Goal: Find specific page/section: Find specific page/section

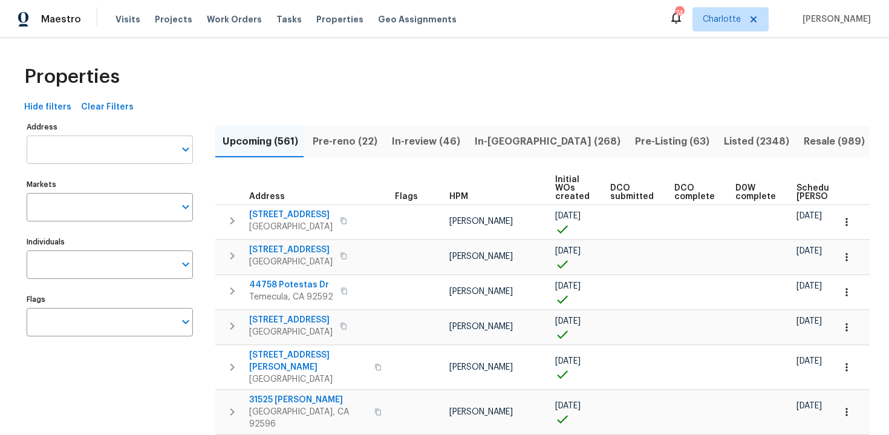
scroll to position [0, 141]
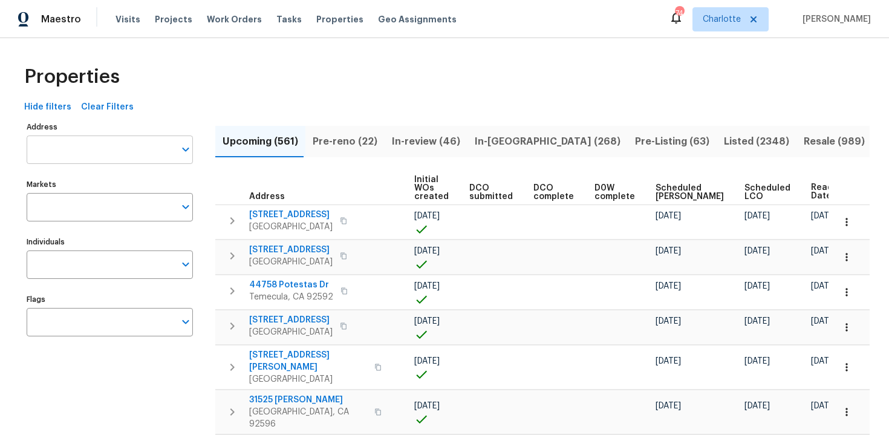
click at [68, 153] on input "Address" at bounding box center [101, 149] width 148 height 28
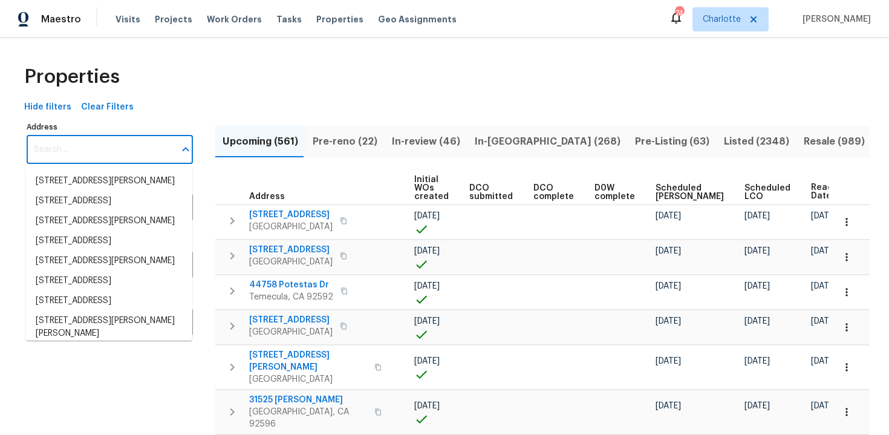
paste input "[STREET_ADDRESS][PERSON_NAME]"
type input "[STREET_ADDRESS][PERSON_NAME]"
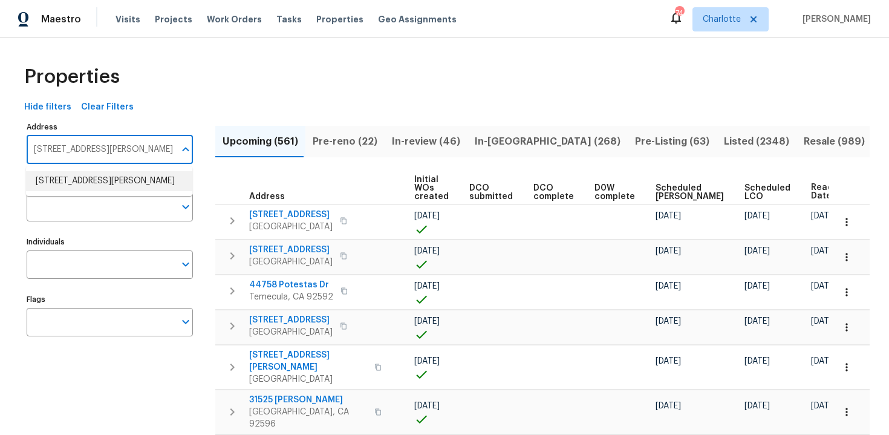
click at [79, 181] on li "[STREET_ADDRESS][PERSON_NAME]" at bounding box center [109, 181] width 166 height 20
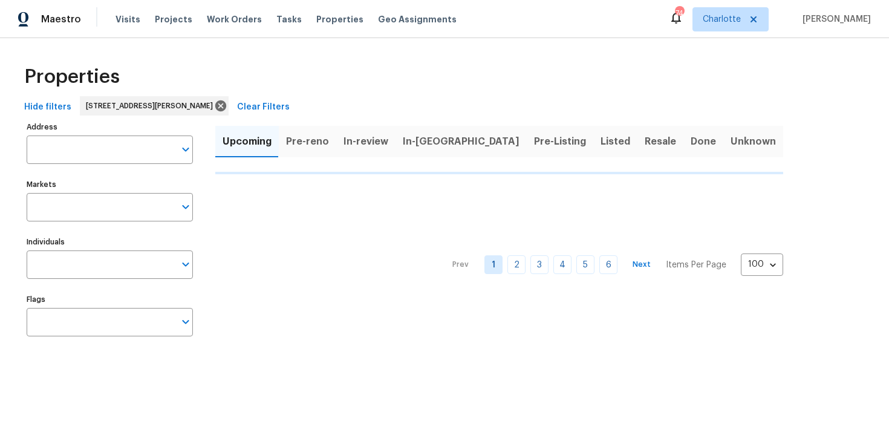
type input "[STREET_ADDRESS][PERSON_NAME]"
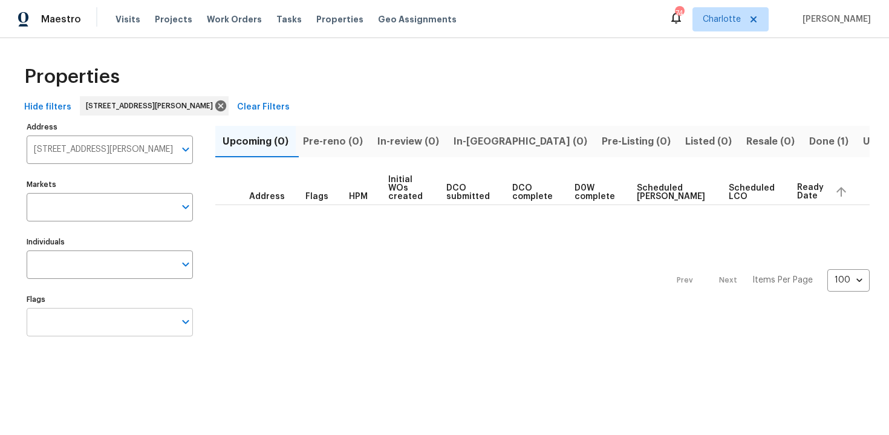
click at [83, 312] on input "Flags" at bounding box center [101, 322] width 148 height 28
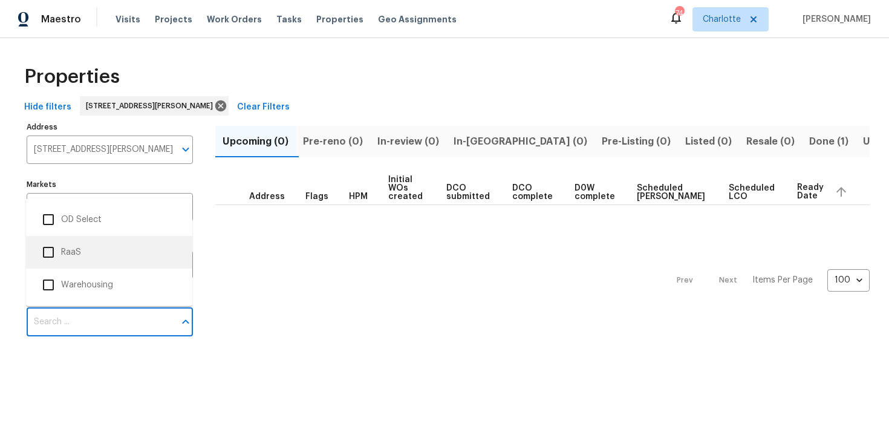
click at [84, 256] on li "RaaS" at bounding box center [109, 252] width 147 height 25
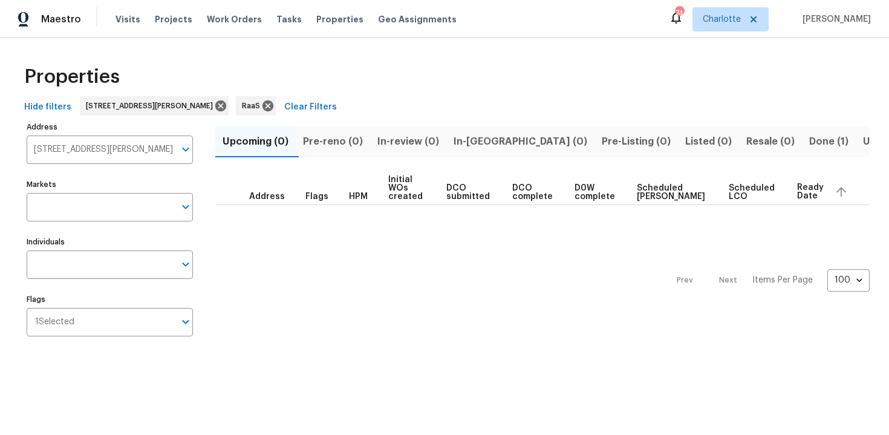
click at [809, 143] on span "Done (1)" at bounding box center [828, 141] width 39 height 17
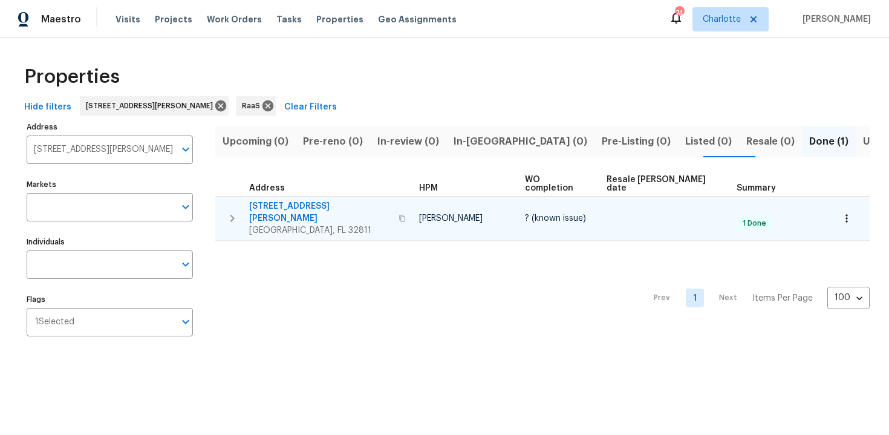
click at [359, 201] on div "[STREET_ADDRESS][PERSON_NAME]" at bounding box center [329, 218] width 160 height 36
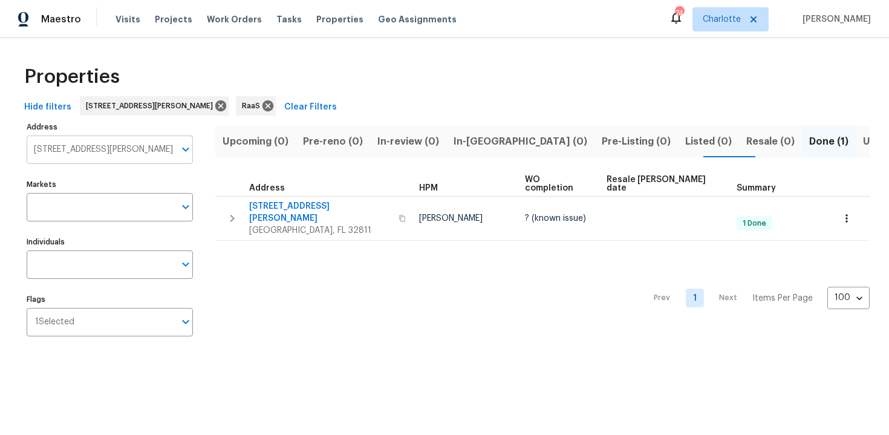
click at [103, 149] on input "[STREET_ADDRESS][PERSON_NAME]" at bounding box center [101, 149] width 148 height 28
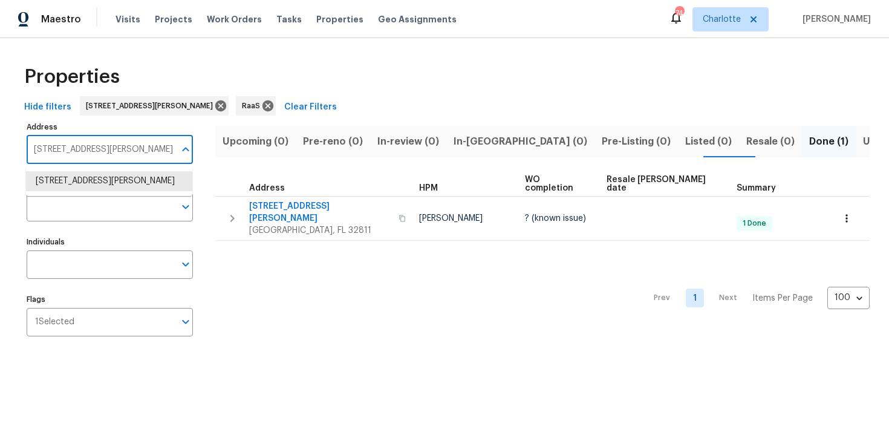
paste input "[STREET_ADDRESS]"
type input "[STREET_ADDRESS]"
click at [102, 175] on li "[STREET_ADDRESS]" at bounding box center [109, 181] width 166 height 20
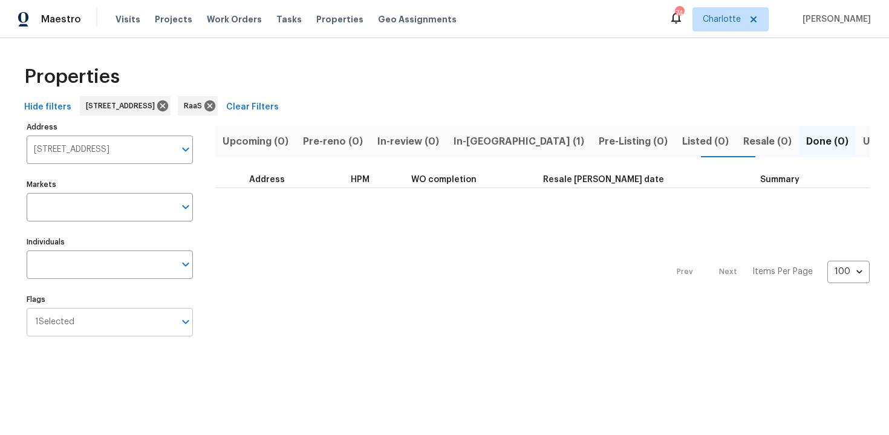
click at [129, 330] on input "Flags" at bounding box center [124, 322] width 100 height 28
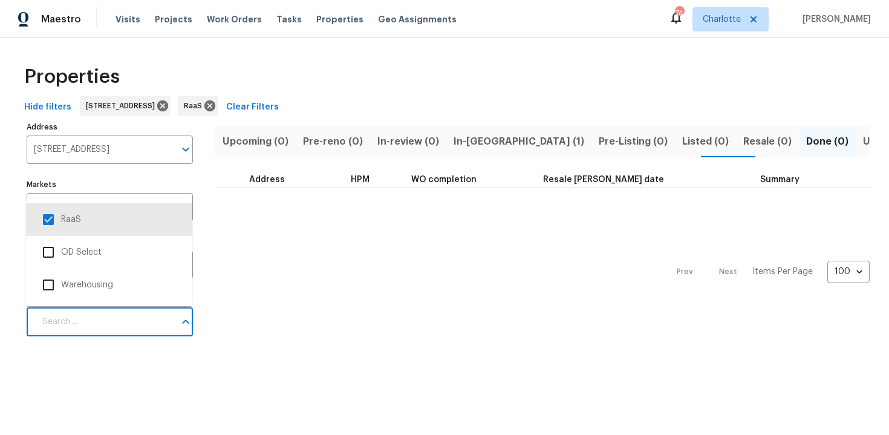
click at [197, 368] on html "Maestro Visits Projects Work Orders Tasks Properties Geo Assignments [GEOGRAPHI…" at bounding box center [444, 184] width 889 height 368
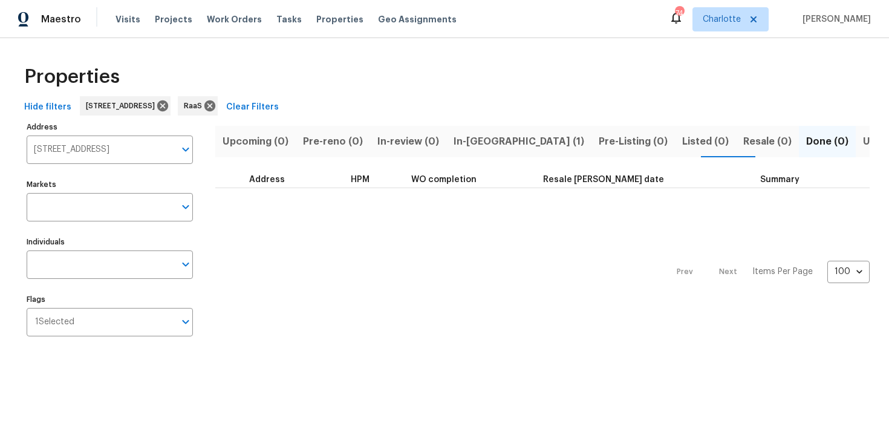
click at [471, 137] on span "In-[GEOGRAPHIC_DATA] (1)" at bounding box center [519, 141] width 131 height 17
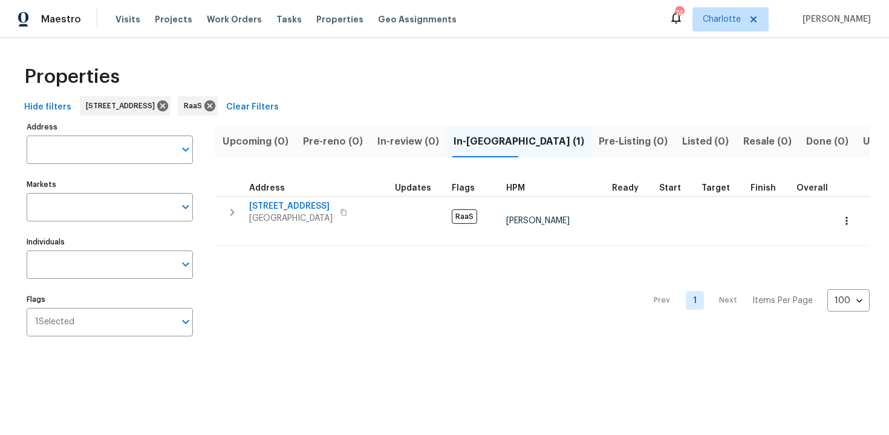
type input "[STREET_ADDRESS]"
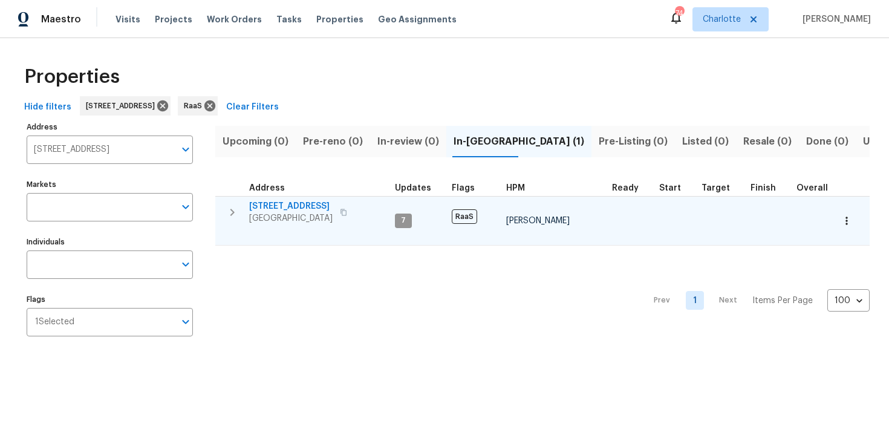
click at [354, 203] on div "[STREET_ADDRESS]" at bounding box center [317, 212] width 136 height 24
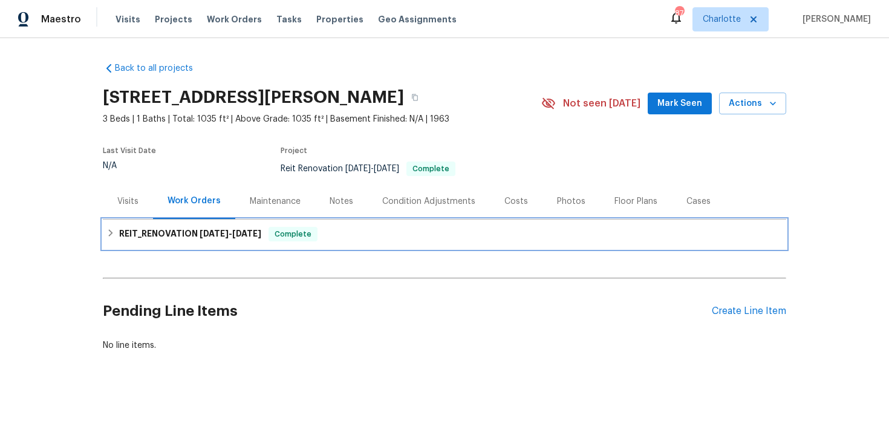
click at [519, 230] on div "REIT_RENOVATION 6/18/25 - 6/20/25 Complete" at bounding box center [444, 234] width 676 height 15
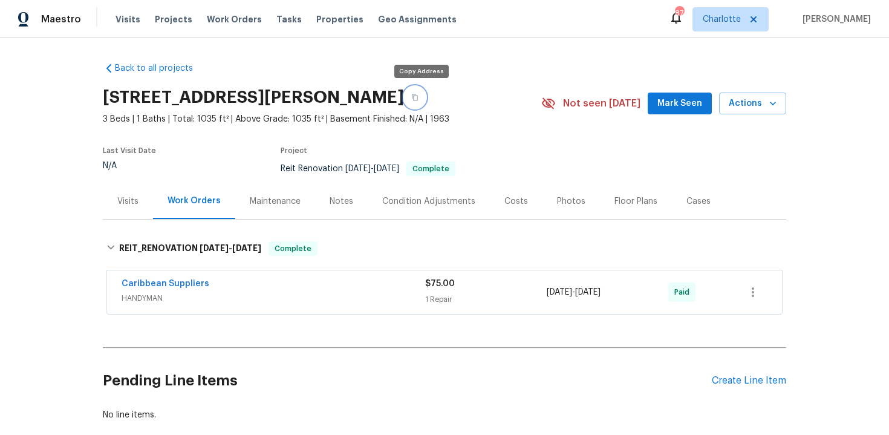
click at [418, 95] on icon "button" at bounding box center [415, 97] width 6 height 7
click at [418, 98] on icon "button" at bounding box center [415, 97] width 6 height 7
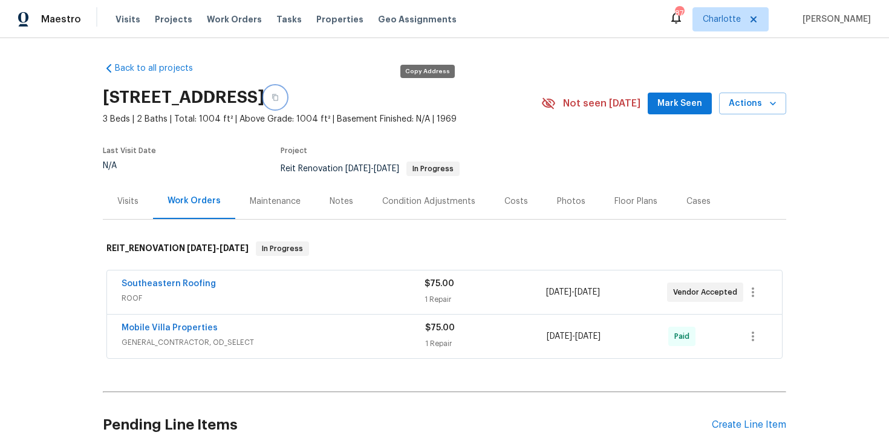
click at [279, 99] on icon "button" at bounding box center [275, 97] width 7 height 7
click at [286, 95] on button "button" at bounding box center [275, 97] width 22 height 22
